Goal: Information Seeking & Learning: Learn about a topic

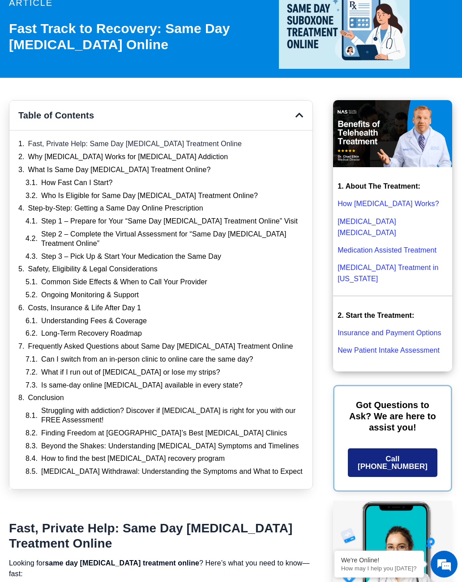
scroll to position [111, 0]
